Goal: Transaction & Acquisition: Purchase product/service

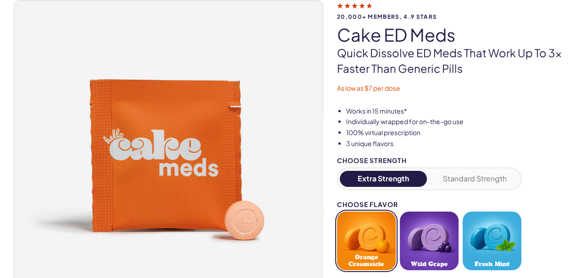
scroll to position [92, 0]
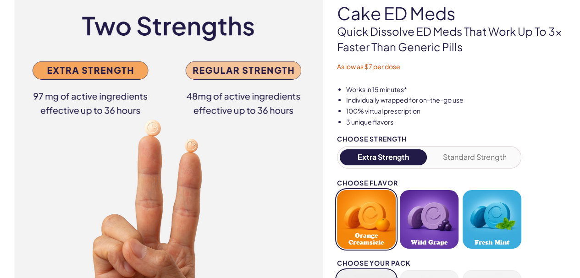
click at [479, 156] on button "Standard Strength" at bounding box center [475, 157] width 88 height 16
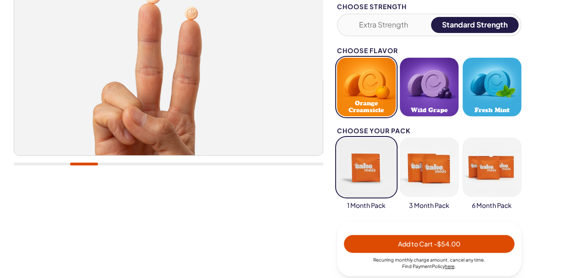
scroll to position [229, 0]
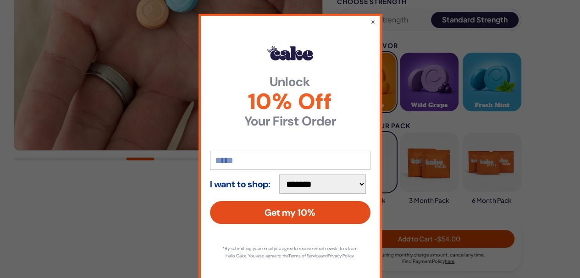
click at [303, 210] on button "Get my 10%" at bounding box center [290, 212] width 160 height 23
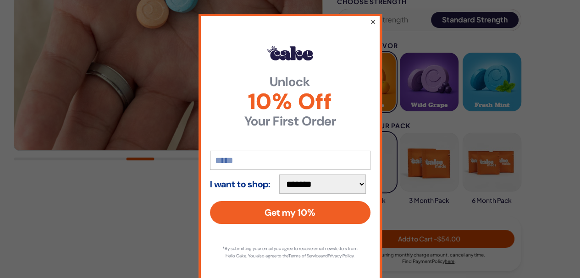
click at [370, 21] on button "×" at bounding box center [373, 21] width 6 height 11
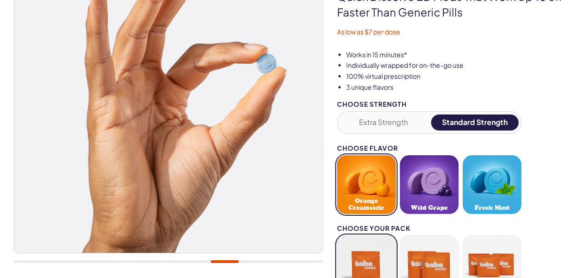
scroll to position [138, 0]
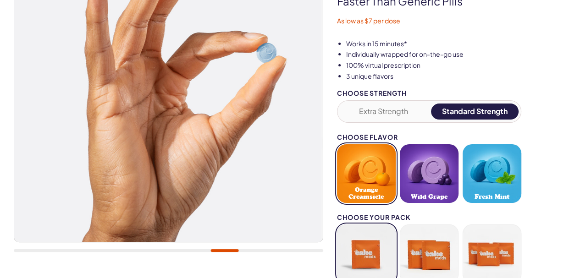
click at [480, 172] on button "Fresh Mint" at bounding box center [492, 173] width 59 height 59
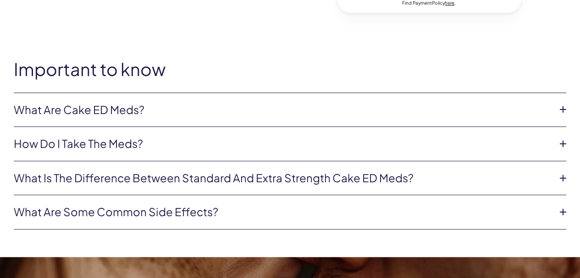
scroll to position [504, 0]
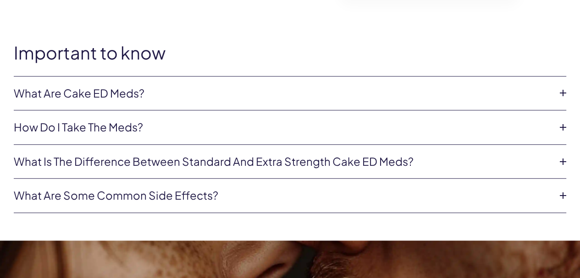
click at [341, 157] on link "What is the difference between Standard and Extra Strength Cake ED meds?" at bounding box center [283, 162] width 538 height 16
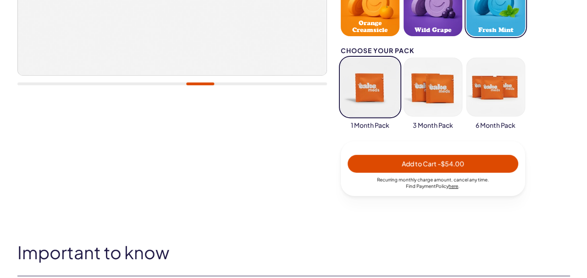
scroll to position [321, 0]
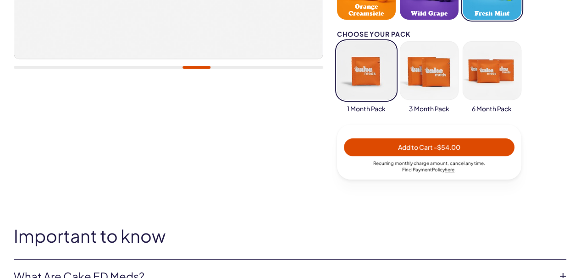
click at [402, 147] on span "Add to Cart - $54.00" at bounding box center [429, 147] width 62 height 8
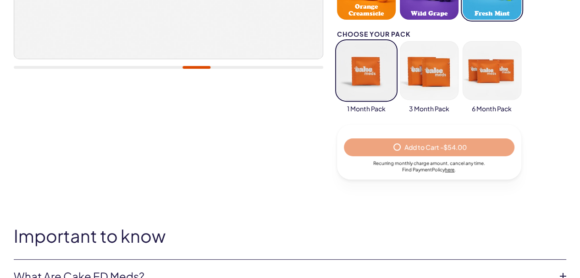
select select "*"
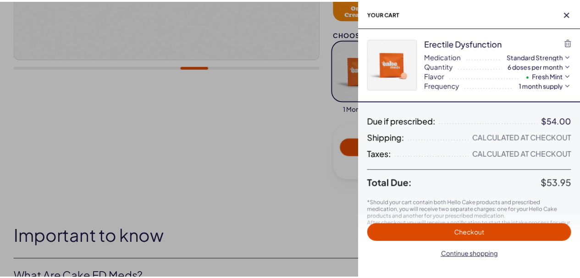
scroll to position [0, 0]
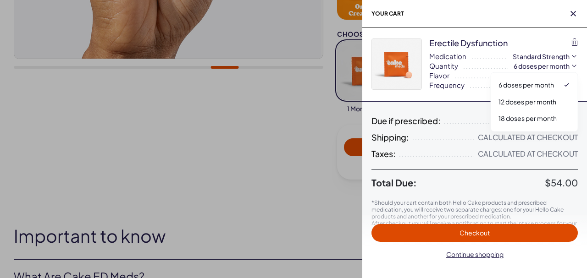
click at [574, 66] on icon "button" at bounding box center [574, 66] width 4 height 2
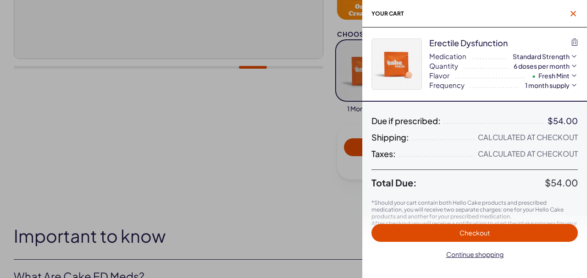
click at [572, 11] on icon "button" at bounding box center [573, 14] width 6 height 6
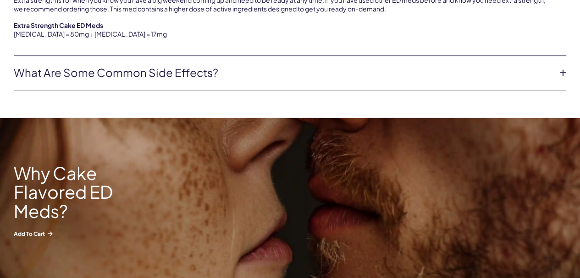
scroll to position [734, 0]
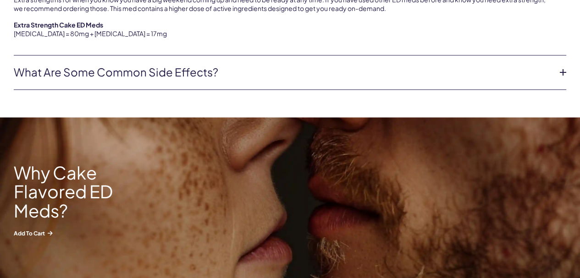
click at [287, 75] on link "What are some common side effects?" at bounding box center [283, 73] width 538 height 16
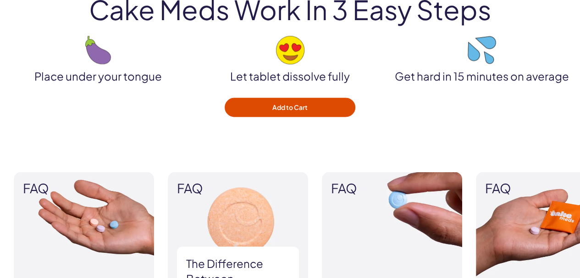
scroll to position [1375, 0]
